Goal: Navigation & Orientation: Find specific page/section

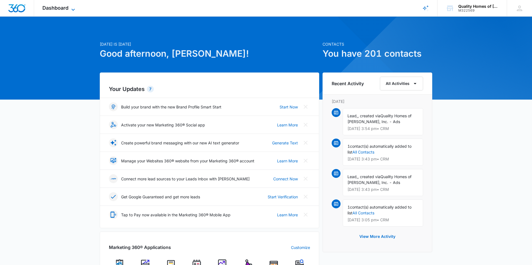
click at [72, 9] on icon at bounding box center [72, 10] width 3 height 2
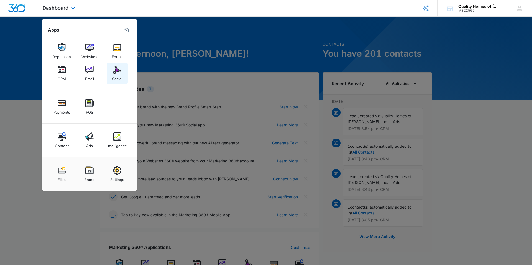
click at [116, 75] on div "Social" at bounding box center [117, 77] width 10 height 7
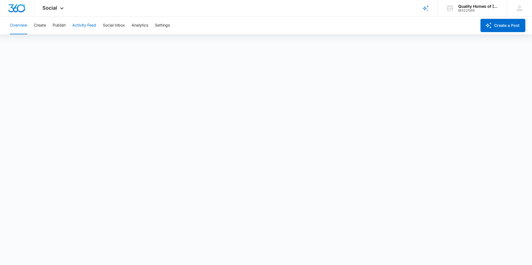
scroll to position [1, 0]
click at [42, 27] on button "Create" at bounding box center [40, 26] width 12 height 18
click at [83, 24] on button "Activity Feed" at bounding box center [84, 26] width 24 height 18
click at [106, 25] on button "Social Inbox" at bounding box center [114, 26] width 22 height 18
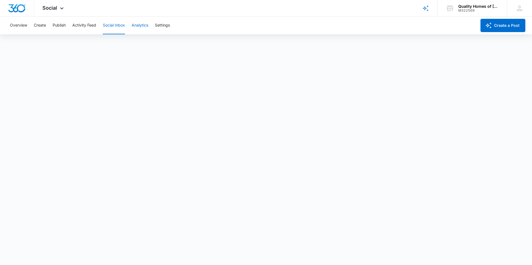
click at [141, 28] on button "Analytics" at bounding box center [140, 26] width 17 height 18
click at [37, 43] on button "Post" at bounding box center [36, 43] width 8 height 16
click at [50, 43] on button "Insights" at bounding box center [54, 43] width 14 height 16
click at [68, 43] on button "Community" at bounding box center [77, 43] width 20 height 16
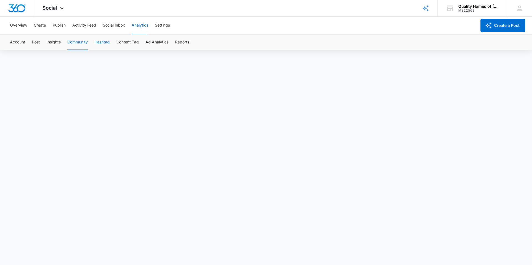
click at [102, 43] on button "Hashtag" at bounding box center [101, 43] width 15 height 16
click at [134, 43] on button "Content Tag" at bounding box center [127, 43] width 22 height 16
click at [165, 43] on button "Ad Analytics" at bounding box center [156, 43] width 23 height 16
click at [175, 43] on button "Reports" at bounding box center [182, 43] width 14 height 16
click at [166, 24] on button "Settings" at bounding box center [162, 26] width 15 height 18
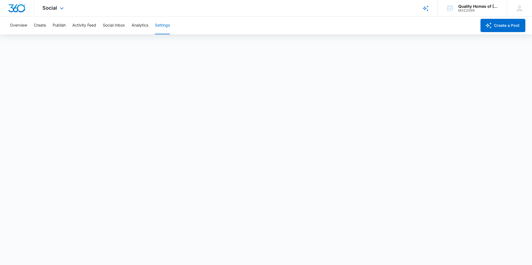
click at [58, 4] on div "Social Apps Reputation Websites Forms CRM Email Social Payments POS Content Ads…" at bounding box center [53, 8] width 39 height 16
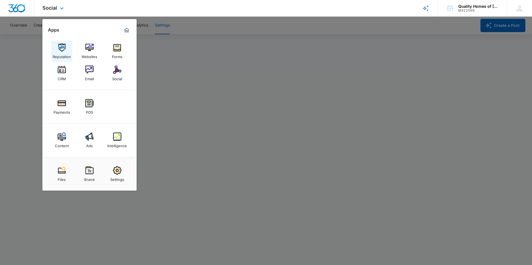
click at [62, 50] on img at bounding box center [62, 47] width 8 height 8
